Goal: Task Accomplishment & Management: Manage account settings

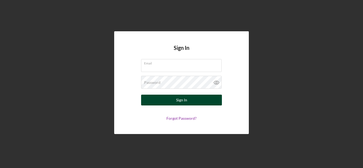
type input "[EMAIL_ADDRESS][DOMAIN_NAME]"
click at [188, 99] on button "Sign In" at bounding box center [181, 100] width 81 height 11
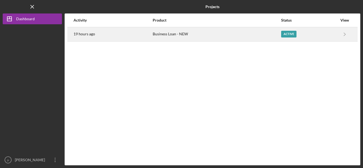
click at [102, 35] on div "19 hours ago" at bounding box center [113, 33] width 79 height 13
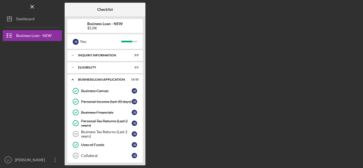
click at [242, 66] on div "Checklist Business Loan - NEW $5.0K j s You Icon/Expander INQUIRY INFORMATION 5…" at bounding box center [213, 84] width 296 height 163
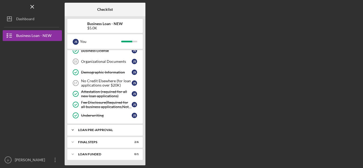
click at [106, 128] on div "Icon/Expander LOAN PRE-APPROVAL 1 / 1" at bounding box center [104, 130] width 75 height 11
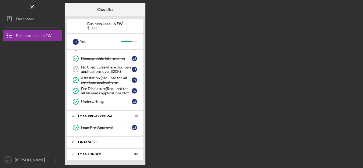
click at [96, 139] on div "Icon/Expander FINAL STEPS 2 / 6" at bounding box center [104, 142] width 75 height 11
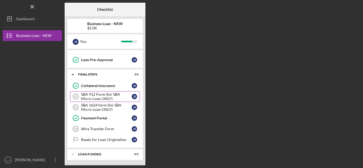
click at [88, 95] on div "SBA 912 Form (for SBA Micro-Loan ONLY)" at bounding box center [106, 96] width 51 height 9
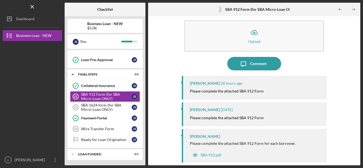
scroll to position [10, 0]
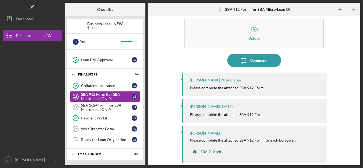
click at [212, 153] on div "SBA 912.pdf" at bounding box center [211, 152] width 21 height 4
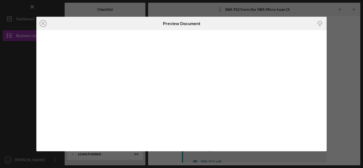
scroll to position [4, 0]
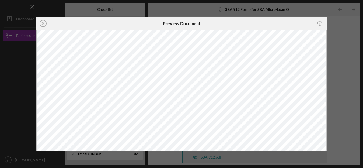
click at [317, 23] on icon "Icon/Download" at bounding box center [320, 24] width 12 height 12
drag, startPoint x: 310, startPoint y: 15, endPoint x: 341, endPoint y: 12, distance: 30.8
click at [316, 15] on div "Icon/Close Preview Document" at bounding box center [181, 84] width 363 height 168
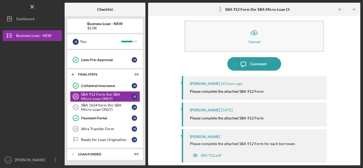
scroll to position [10, 0]
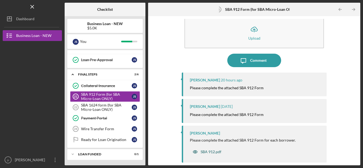
click at [216, 154] on div "SBA 912.pdf" at bounding box center [207, 151] width 34 height 11
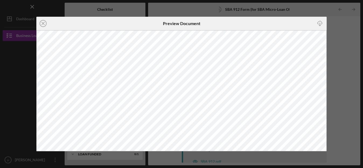
click at [340, 19] on div "Icon/Close Preview Document Icon/Download" at bounding box center [181, 84] width 363 height 168
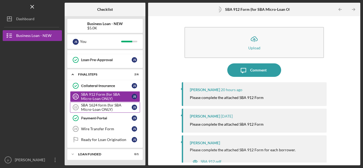
click at [92, 105] on div "SBA 1624 form (for SBA Micro-Loan ONLY)" at bounding box center [106, 107] width 51 height 9
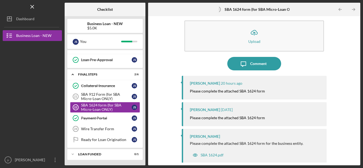
scroll to position [10, 0]
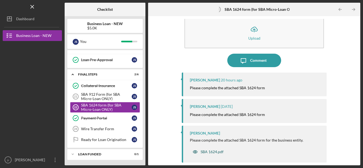
click at [212, 154] on div "SBA 1624.pdf" at bounding box center [212, 152] width 23 height 4
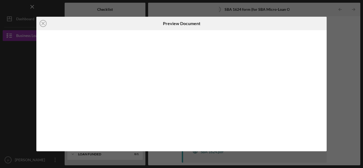
scroll to position [4, 0]
click at [42, 24] on icon "Icon/Close" at bounding box center [42, 23] width 13 height 13
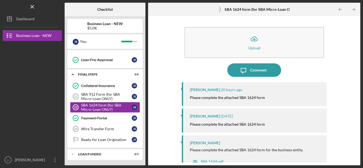
scroll to position [10, 0]
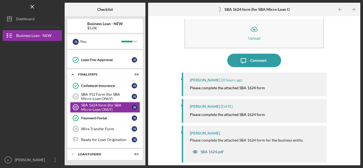
click at [217, 152] on div "SBA 1624.pdf" at bounding box center [212, 152] width 23 height 4
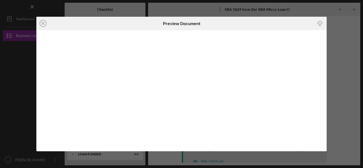
drag, startPoint x: 274, startPoint y: 64, endPoint x: 259, endPoint y: 25, distance: 42.1
click at [314, 21] on icon "Icon/Download" at bounding box center [320, 24] width 12 height 12
click at [334, 21] on div "Icon/Close Preview Document Icon/Download" at bounding box center [181, 84] width 363 height 168
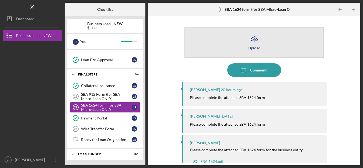
click at [253, 44] on icon "Icon/Upload" at bounding box center [254, 38] width 13 height 13
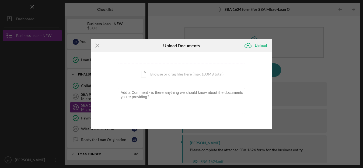
click at [193, 74] on div "Icon/Document Browse or drag files here (max 100MB total) Tap to choose files o…" at bounding box center [182, 74] width 128 height 22
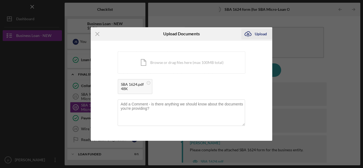
click at [257, 35] on div "Upload" at bounding box center [261, 34] width 12 height 11
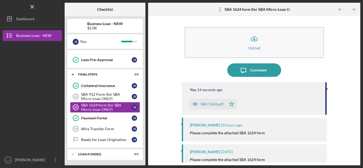
click at [341, 61] on div "Icon/Upload Upload Icon/Message Comment You 14 seconds ago SBA 1624.pdf Icon/St…" at bounding box center [254, 91] width 207 height 144
click at [355, 9] on polyline "button" at bounding box center [354, 9] width 1 height 2
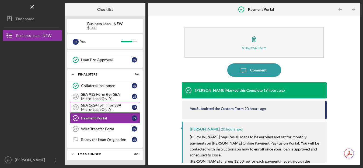
click at [104, 106] on div "SBA 1624 form (for SBA Micro-Loan ONLY)" at bounding box center [106, 107] width 51 height 9
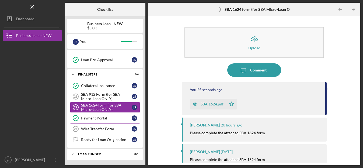
click at [98, 130] on div "Wire Transfer Form" at bounding box center [106, 129] width 51 height 4
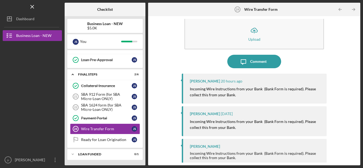
scroll to position [13, 0]
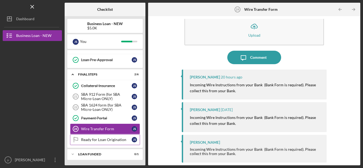
click at [105, 140] on div "Ready for Loan Origination" at bounding box center [106, 139] width 51 height 4
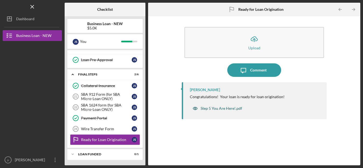
click at [227, 109] on div "Step 5 You Are Here!.pdf" at bounding box center [222, 108] width 42 height 4
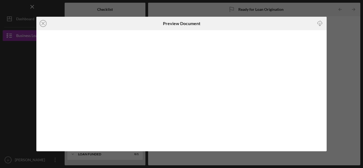
click at [333, 29] on div "Icon/Close Preview Document Icon/Download" at bounding box center [181, 84] width 363 height 168
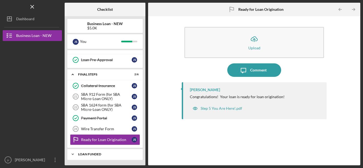
click at [83, 155] on div "LOAN FUNDED" at bounding box center [107, 154] width 58 height 3
click at [99, 126] on link "Wire Transfer Form 24 Wire Transfer Form j s" at bounding box center [105, 128] width 70 height 11
